Goal: Task Accomplishment & Management: Manage account settings

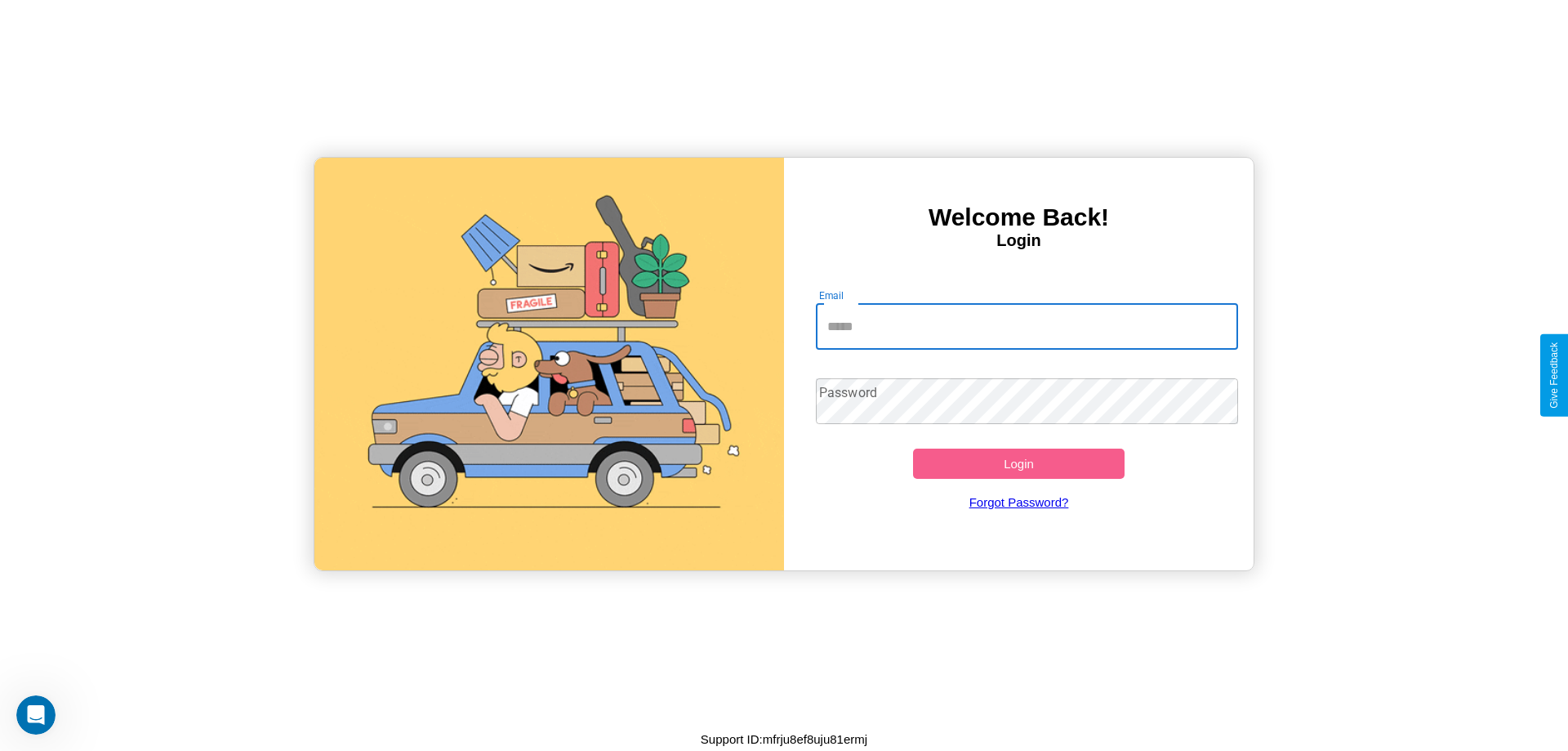
click at [1027, 326] on input "Email" at bounding box center [1028, 326] width 423 height 46
type input "**********"
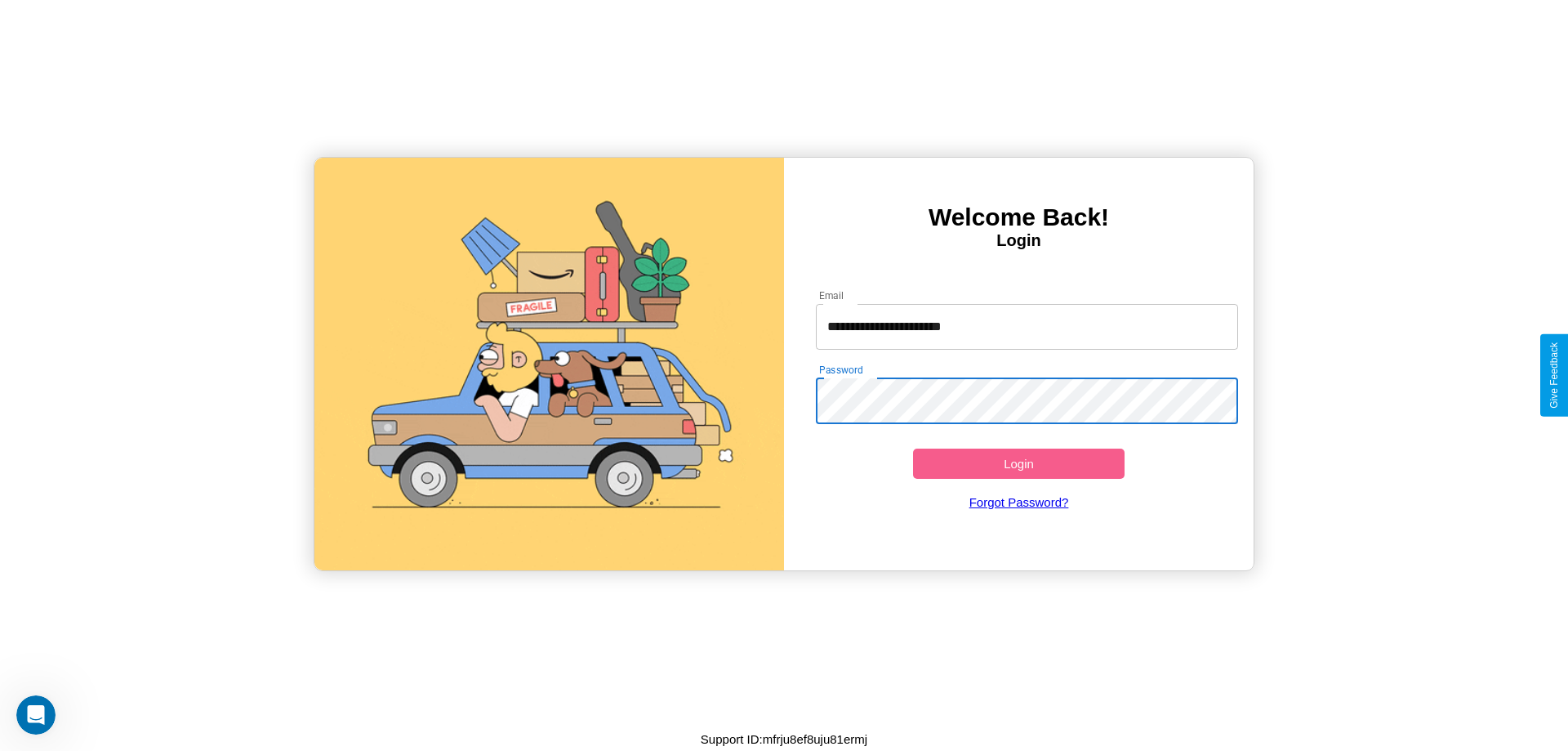
click at [1019, 463] on button "Login" at bounding box center [1019, 463] width 212 height 30
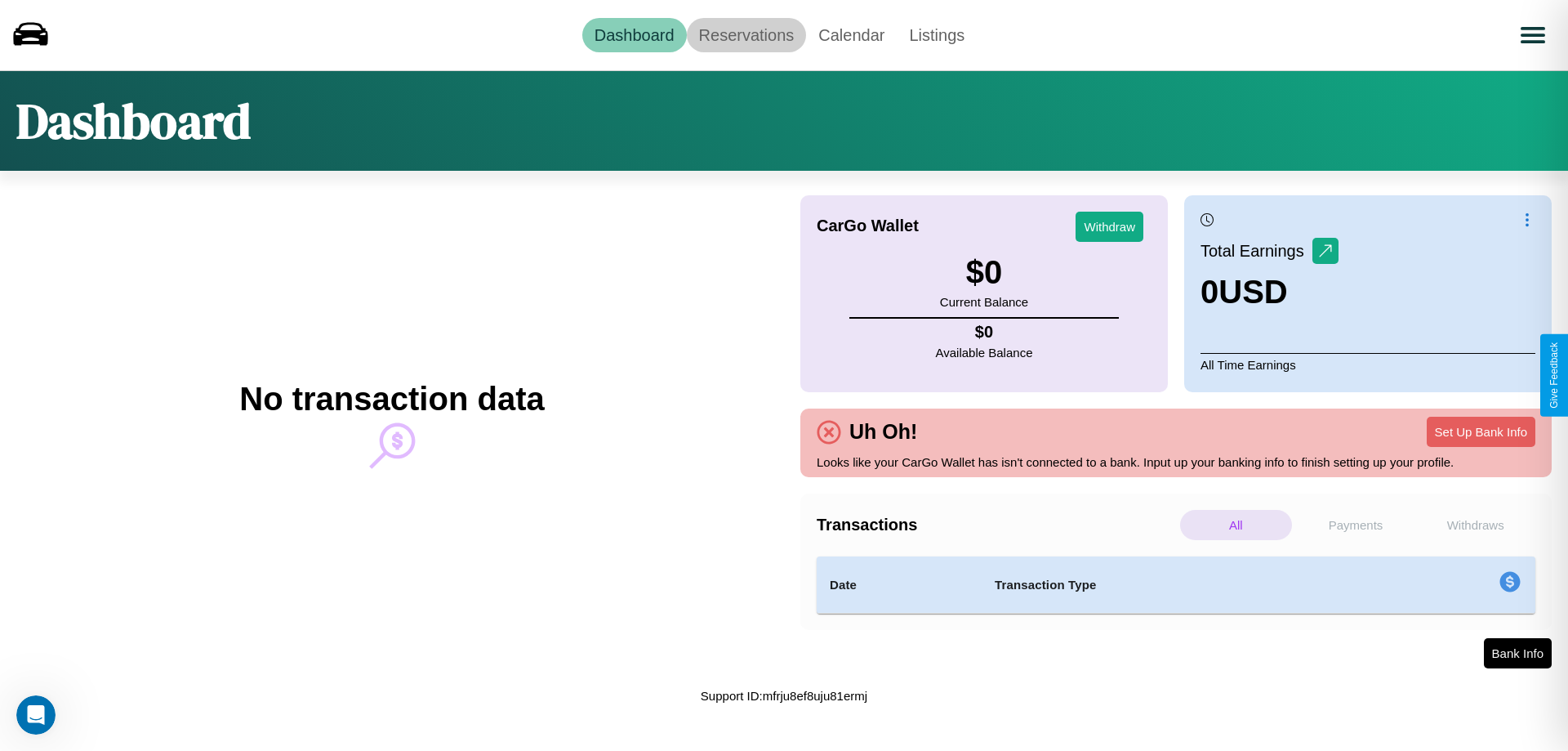
click at [746, 34] on link "Reservations" at bounding box center [747, 35] width 120 height 34
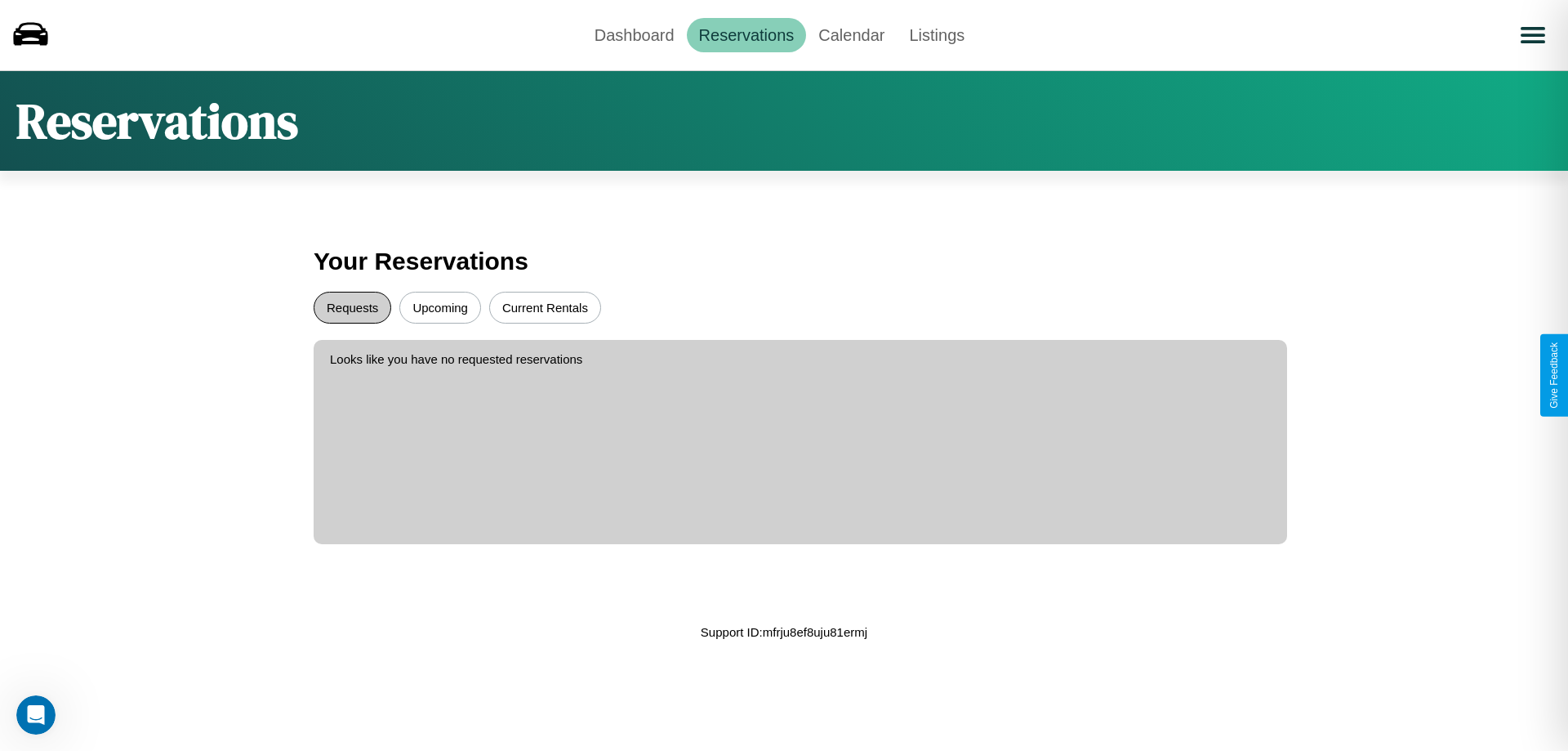
click at [352, 308] on button "Requests" at bounding box center [352, 308] width 78 height 32
click at [441, 308] on button "Upcoming" at bounding box center [441, 308] width 82 height 32
